Goal: Task Accomplishment & Management: Manage account settings

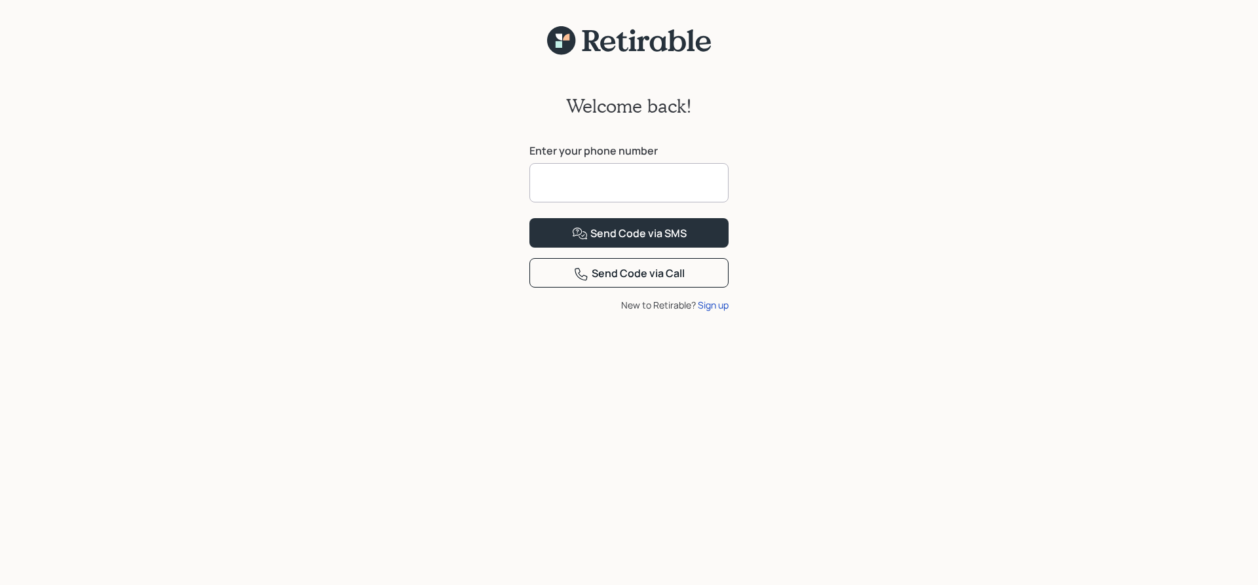
click at [596, 175] on input at bounding box center [628, 182] width 199 height 39
type input "**********"
click at [629, 242] on div "Send Code via SMS" at bounding box center [629, 234] width 115 height 16
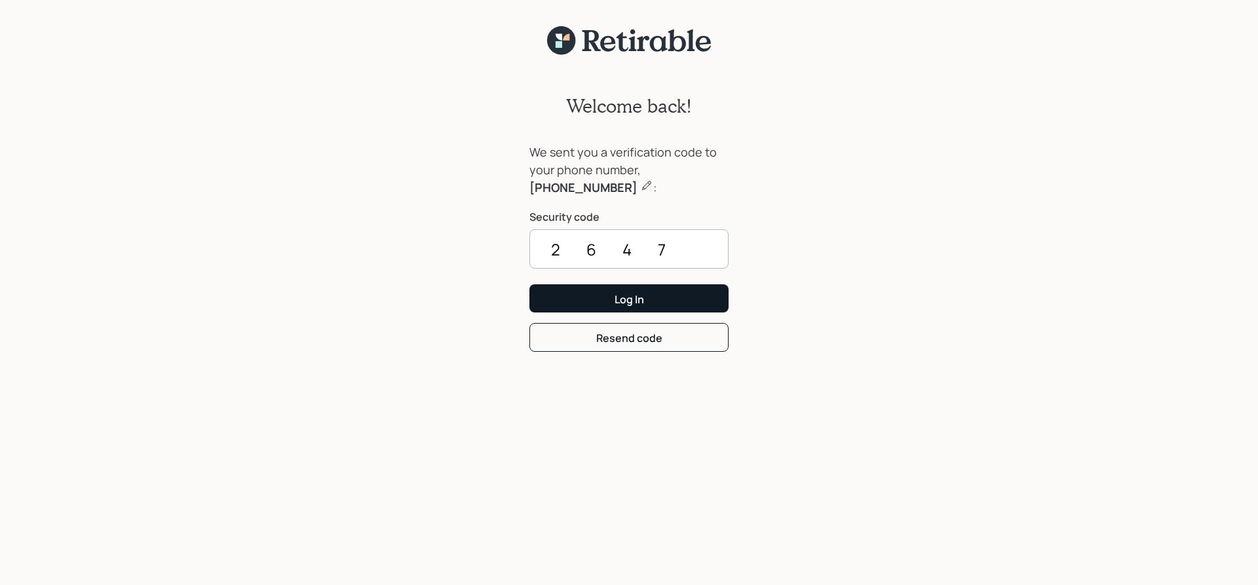
type input "2647"
click at [622, 296] on div "Log In" at bounding box center [629, 299] width 29 height 14
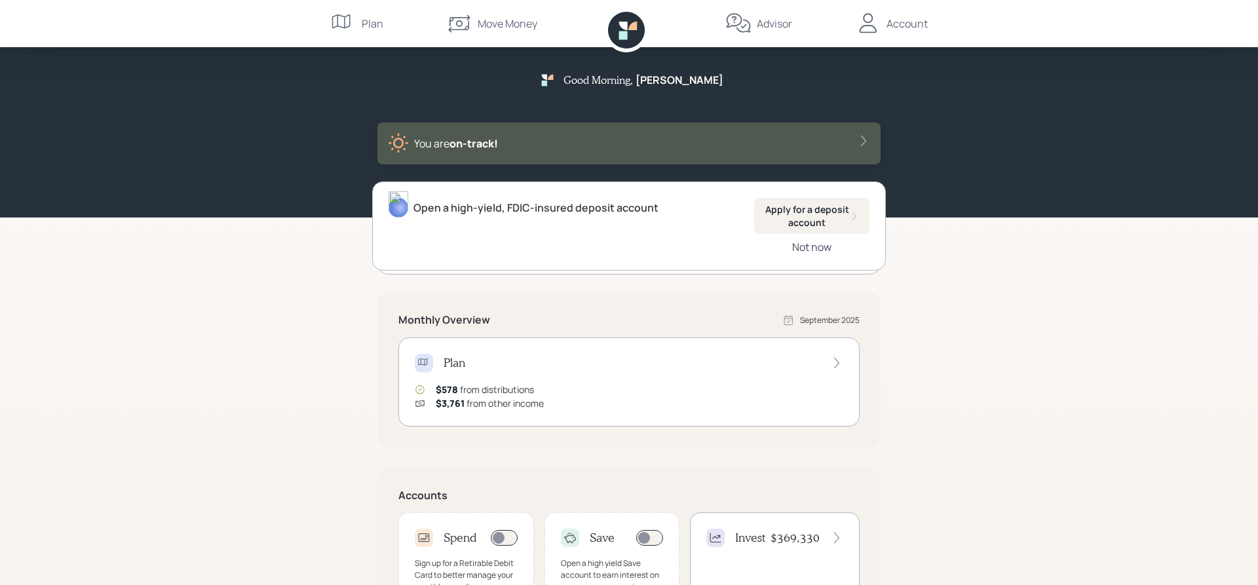
click at [798, 248] on div "Not now" at bounding box center [811, 247] width 39 height 14
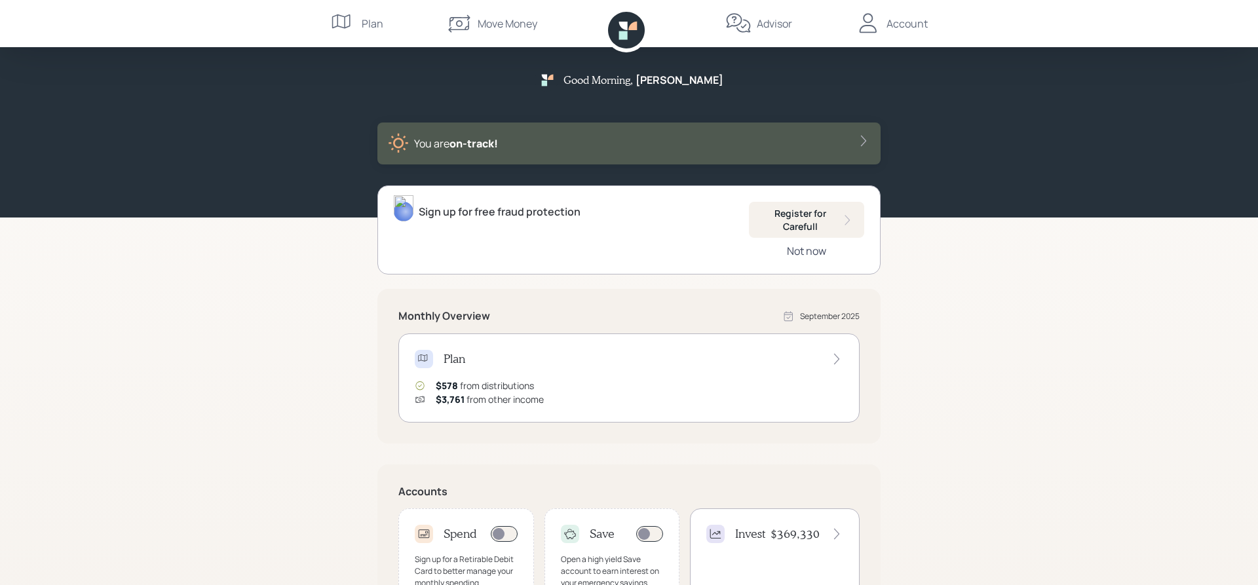
click at [799, 252] on div "Not now" at bounding box center [806, 251] width 39 height 14
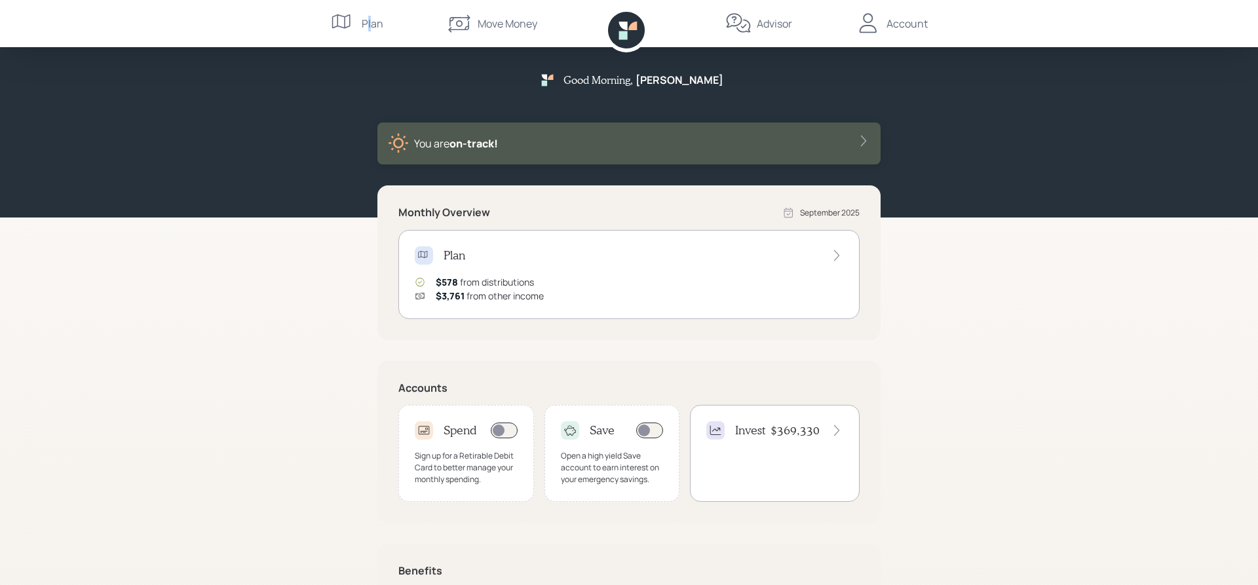
drag, startPoint x: 368, startPoint y: 24, endPoint x: 370, endPoint y: 34, distance: 10.2
click at [370, 34] on div "Plan" at bounding box center [356, 23] width 53 height 47
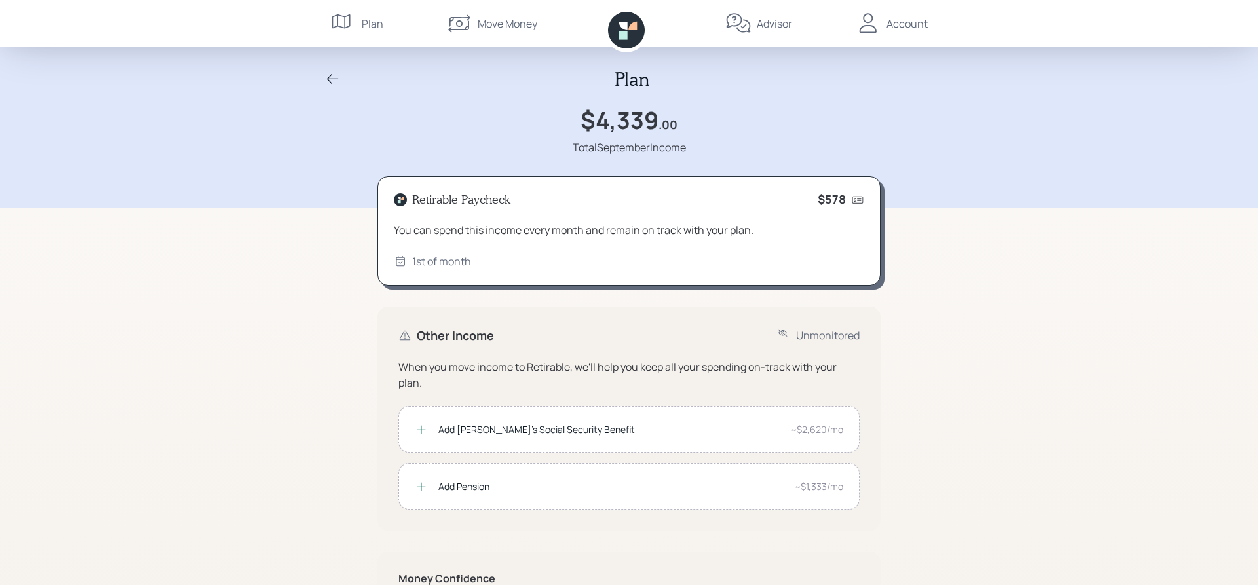
click at [909, 25] on div "Account" at bounding box center [907, 24] width 41 height 16
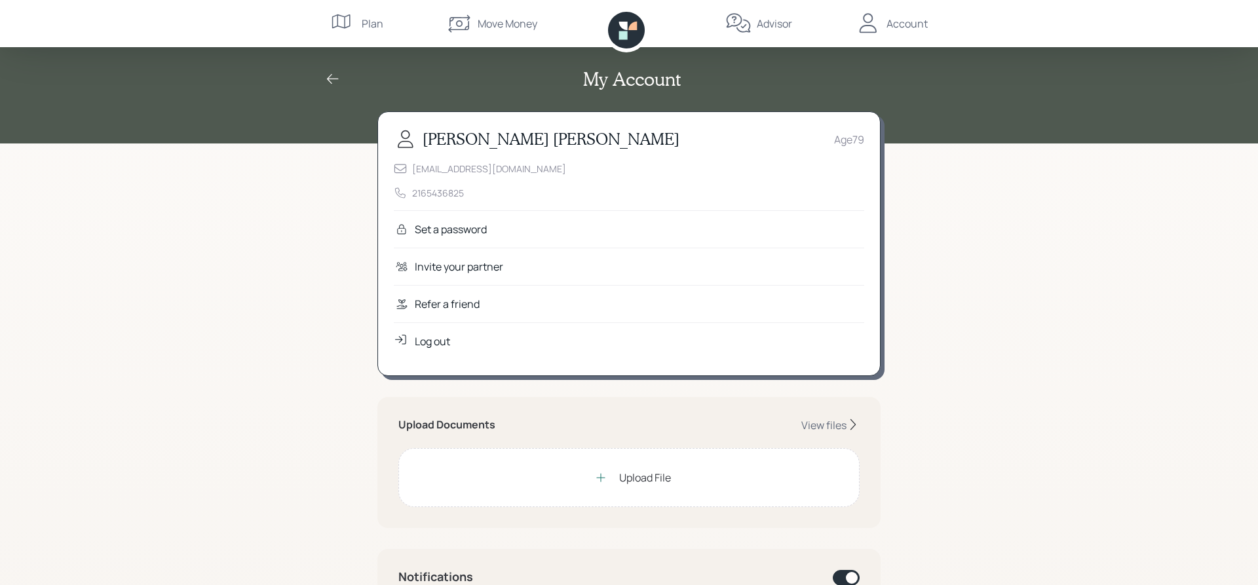
click at [328, 77] on icon at bounding box center [333, 79] width 16 height 16
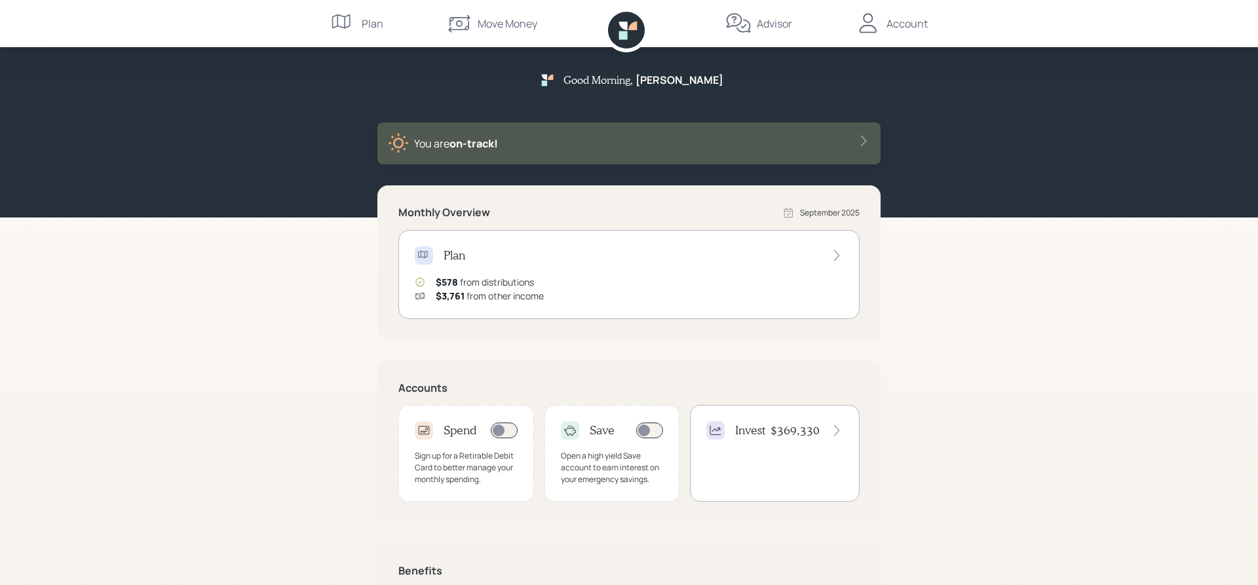
click at [627, 31] on icon at bounding box center [626, 30] width 37 height 37
click at [516, 28] on div "Move Money" at bounding box center [508, 24] width 60 height 16
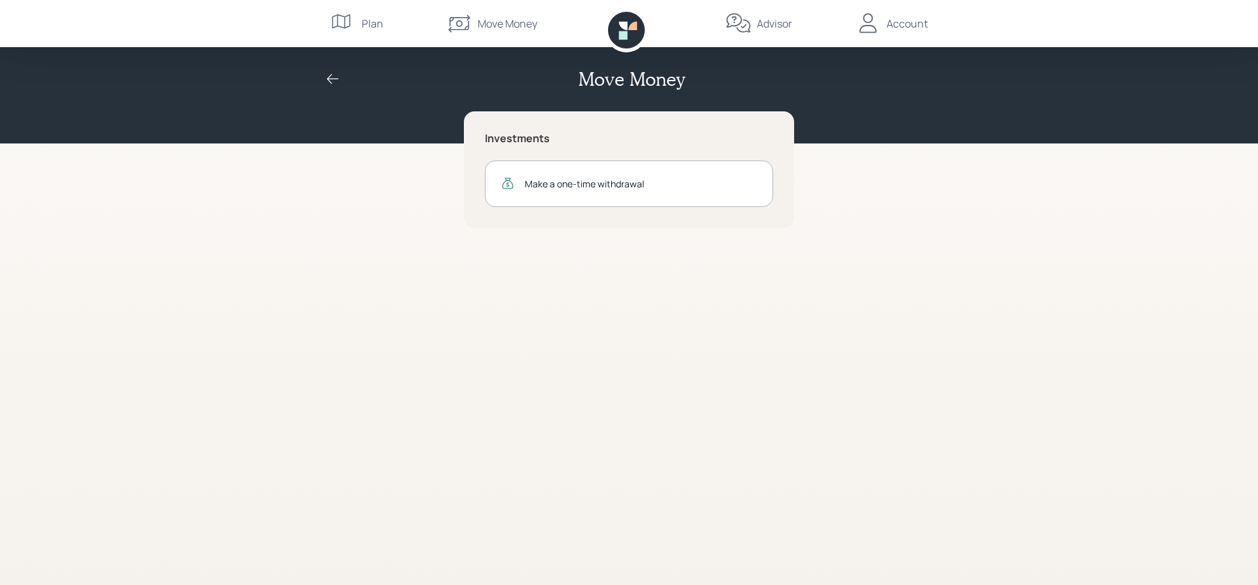
click at [350, 21] on icon at bounding box center [341, 21] width 18 height 14
